Goal: Task Accomplishment & Management: Manage account settings

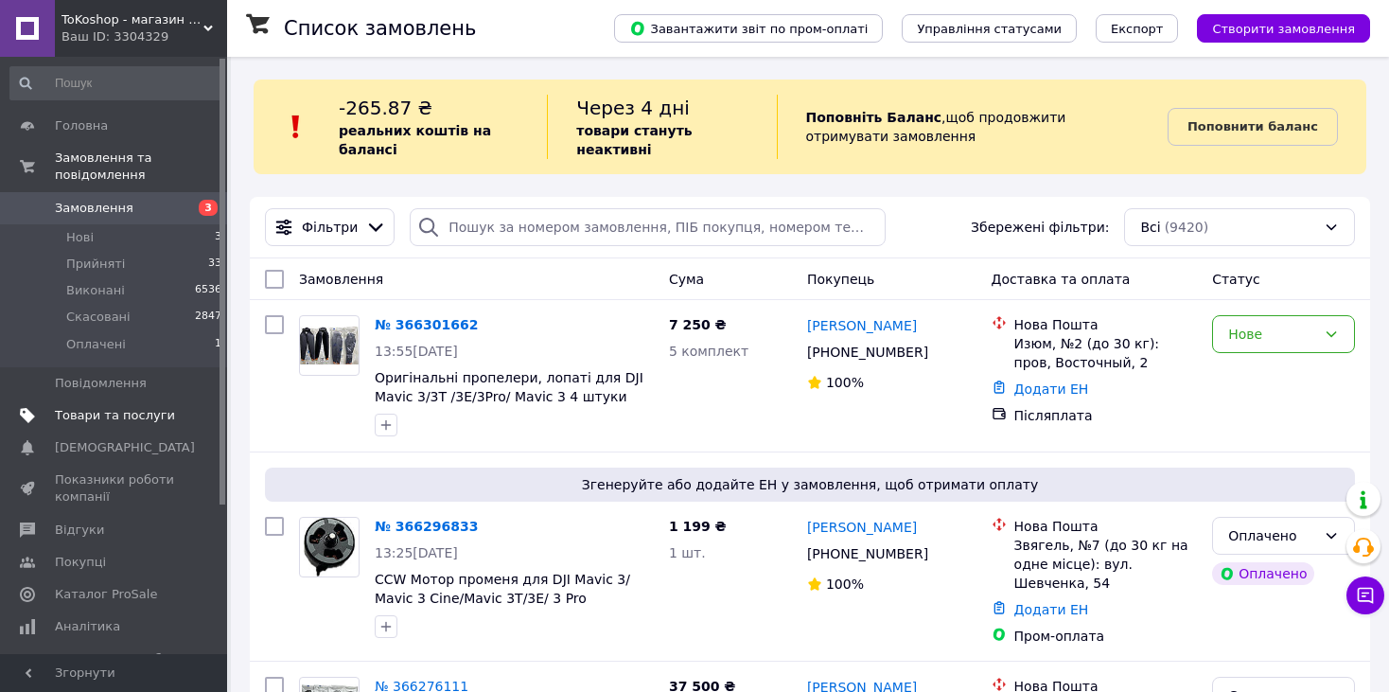
click at [128, 407] on span "Товари та послуги" at bounding box center [115, 415] width 120 height 17
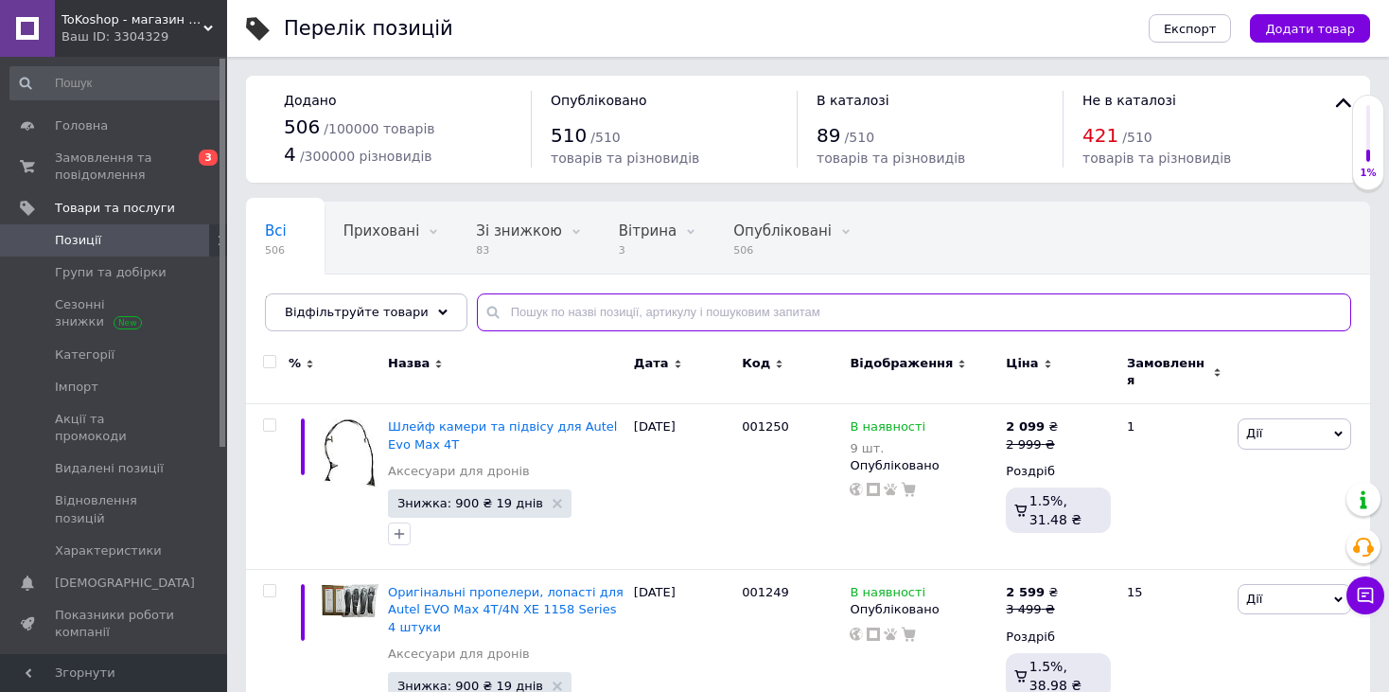
drag, startPoint x: 562, startPoint y: 308, endPoint x: 571, endPoint y: 318, distance: 13.5
click at [563, 310] on input "text" at bounding box center [914, 312] width 874 height 38
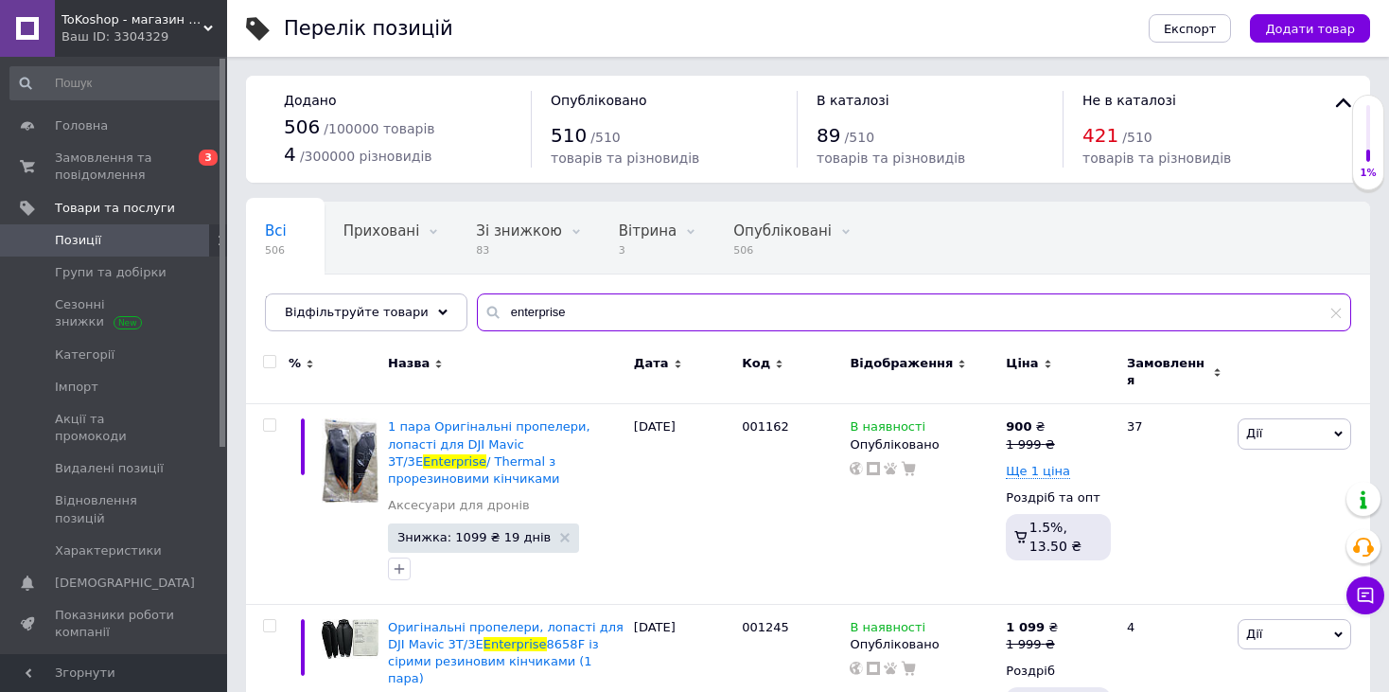
type input "enterprise"
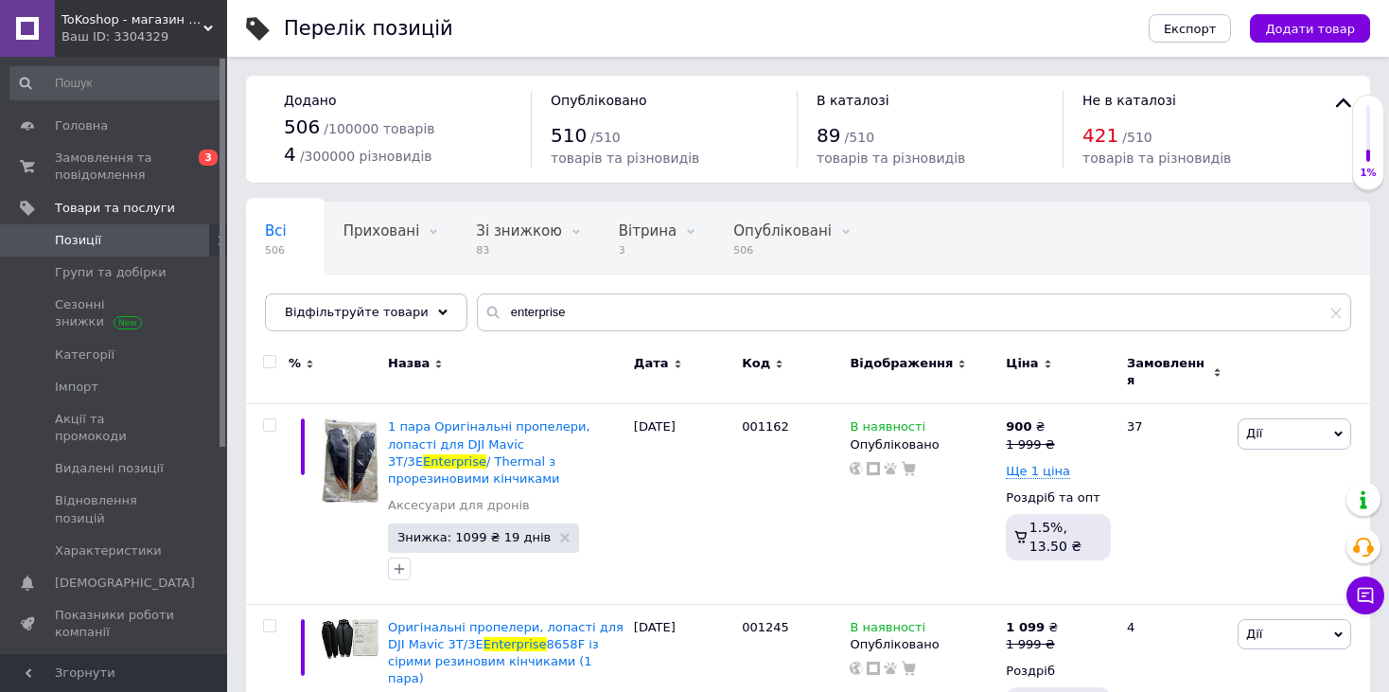
click at [408, 363] on span "Назва" at bounding box center [409, 363] width 42 height 17
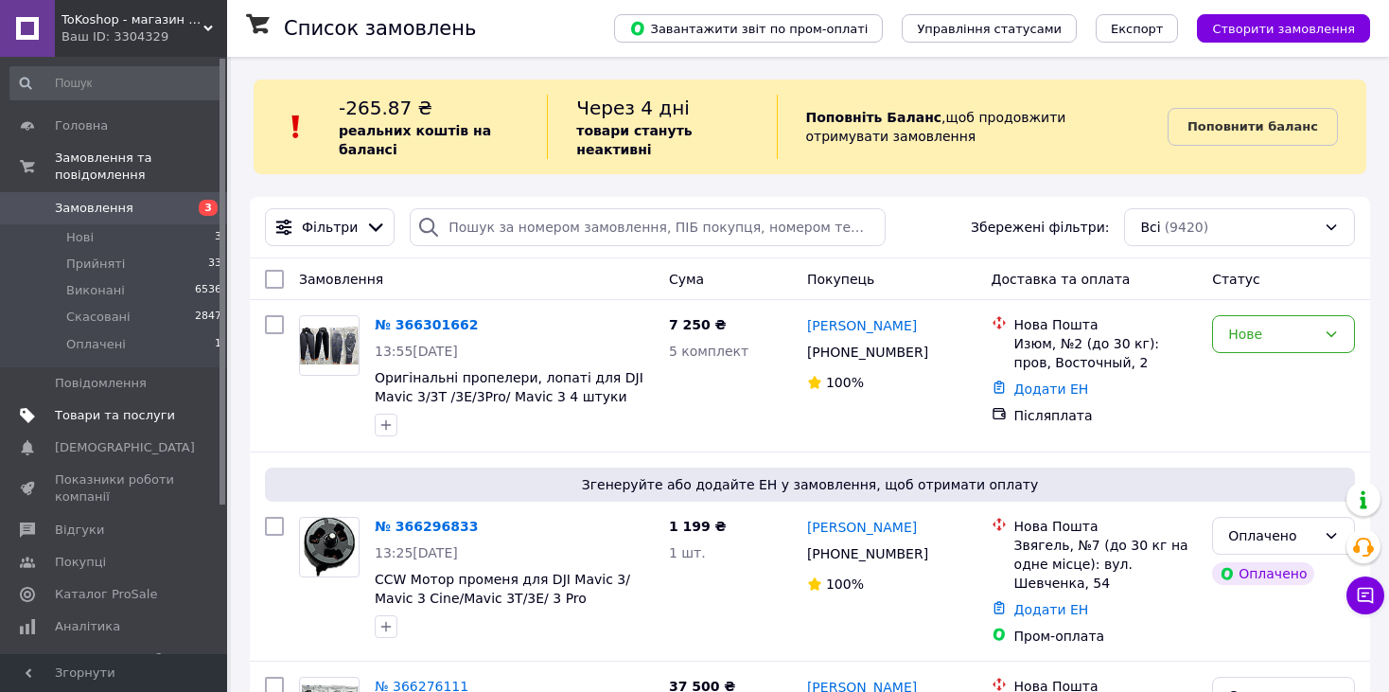
click at [75, 407] on span "Товари та послуги" at bounding box center [115, 415] width 120 height 17
